Goal: Share content

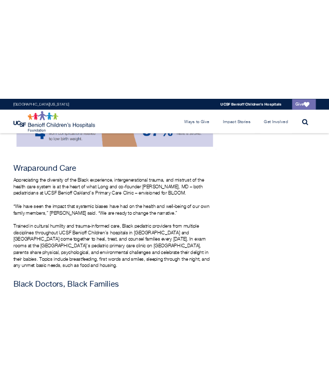
scroll to position [1069, 0]
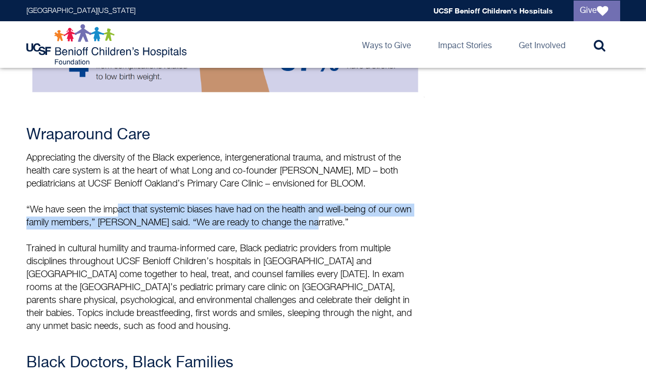
drag, startPoint x: 301, startPoint y: 210, endPoint x: 117, endPoint y: 194, distance: 184.4
click at [117, 203] on p "“We have seen the impact that systemic biases have had on the health and well-b…" at bounding box center [225, 216] width 399 height 26
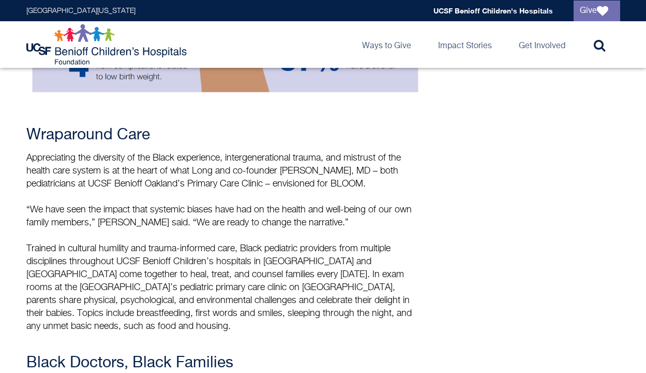
click at [312, 214] on p "“We have seen the impact that systemic biases have had on the health and well-b…" at bounding box center [225, 216] width 399 height 26
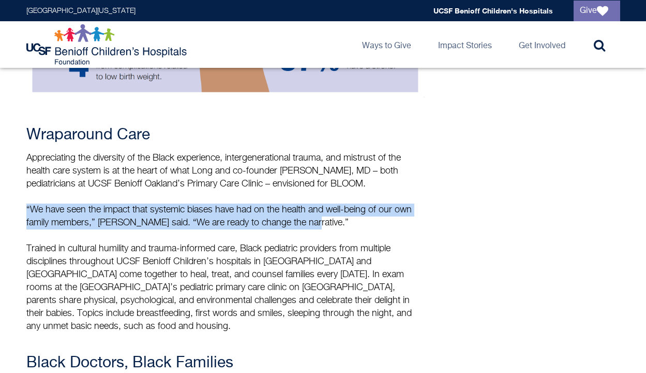
drag, startPoint x: 302, startPoint y: 208, endPoint x: 85, endPoint y: 185, distance: 217.5
click at [86, 185] on div "Wraparound Care Appreciating the diversity of the Black experience, intergenera…" at bounding box center [225, 311] width 399 height 370
click at [249, 203] on p "“We have seen the impact that systemic biases have had on the health and well-b…" at bounding box center [225, 216] width 399 height 26
drag, startPoint x: 301, startPoint y: 214, endPoint x: 26, endPoint y: 194, distance: 276.1
click at [26, 203] on p "“We have seen the impact that systemic biases have had on the health and well-b…" at bounding box center [225, 216] width 399 height 26
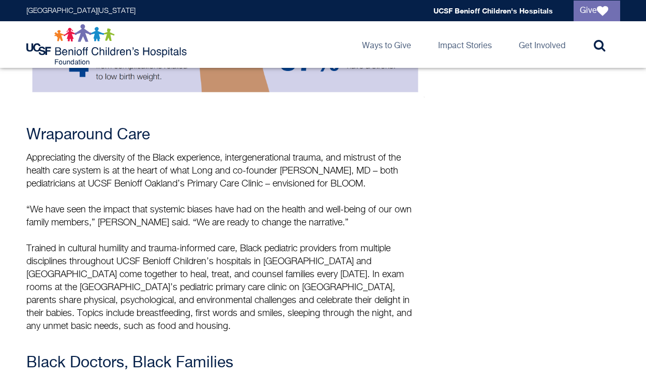
click at [48, 203] on p "“We have seen the impact that systemic biases have had on the health and well-b…" at bounding box center [225, 216] width 399 height 26
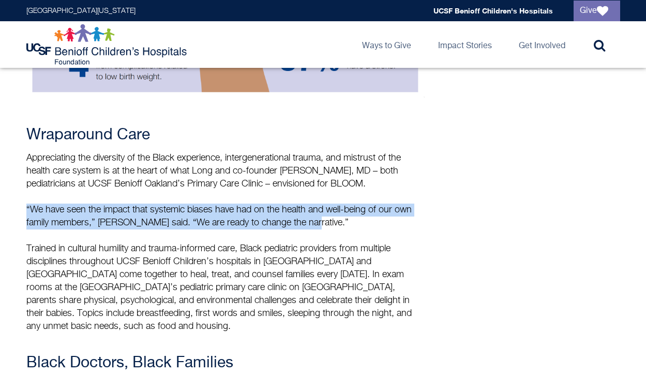
drag, startPoint x: 25, startPoint y: 190, endPoint x: 297, endPoint y: 215, distance: 272.8
click at [198, 204] on p "“We have seen the impact that systemic biases have had on the health and well-b…" at bounding box center [225, 216] width 399 height 26
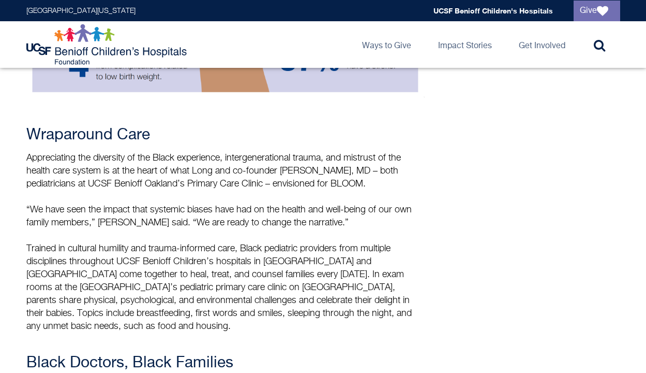
click at [198, 204] on p "“We have seen the impact that systemic biases have had on the health and well-b…" at bounding box center [225, 216] width 399 height 26
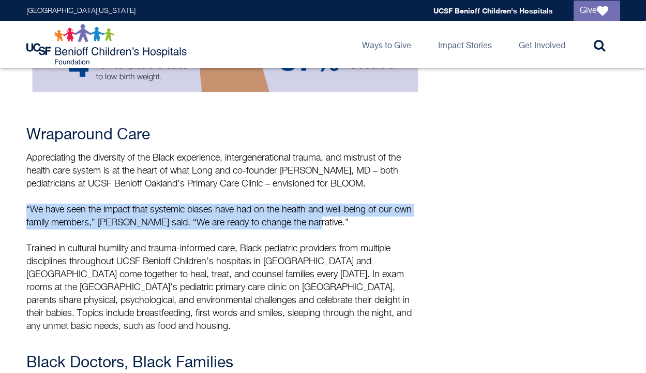
drag, startPoint x: 309, startPoint y: 205, endPoint x: 23, endPoint y: 194, distance: 286.4
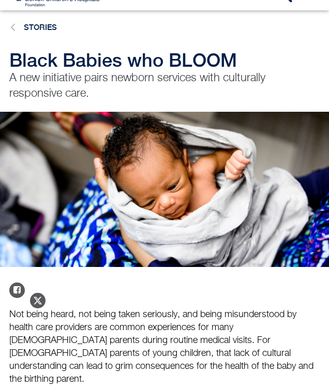
scroll to position [61, 0]
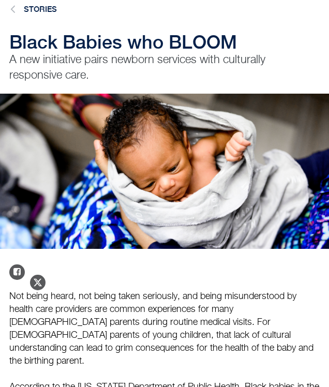
click at [41, 107] on div at bounding box center [164, 171] width 329 height 155
drag, startPoint x: 63, startPoint y: 129, endPoint x: 249, endPoint y: 121, distance: 186.5
click at [249, 121] on div at bounding box center [164, 171] width 329 height 155
click at [249, 132] on div at bounding box center [164, 171] width 329 height 155
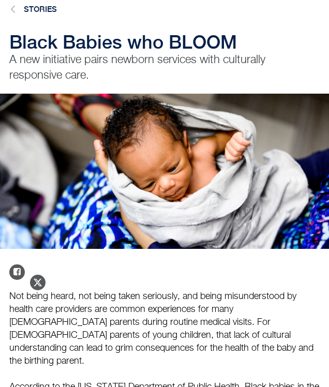
click at [249, 132] on div at bounding box center [164, 171] width 329 height 155
